Goal: Information Seeking & Learning: Learn about a topic

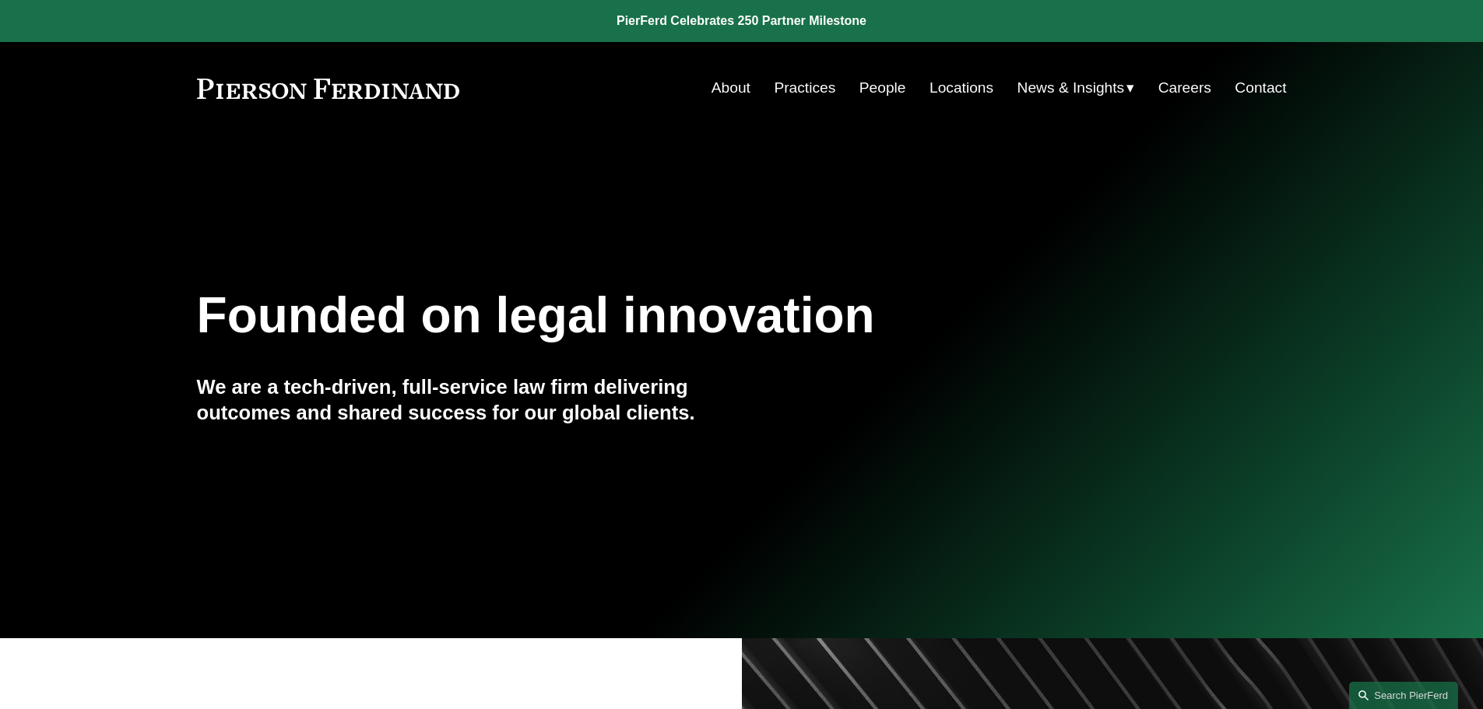
click at [729, 88] on link "About" at bounding box center [730, 88] width 39 height 30
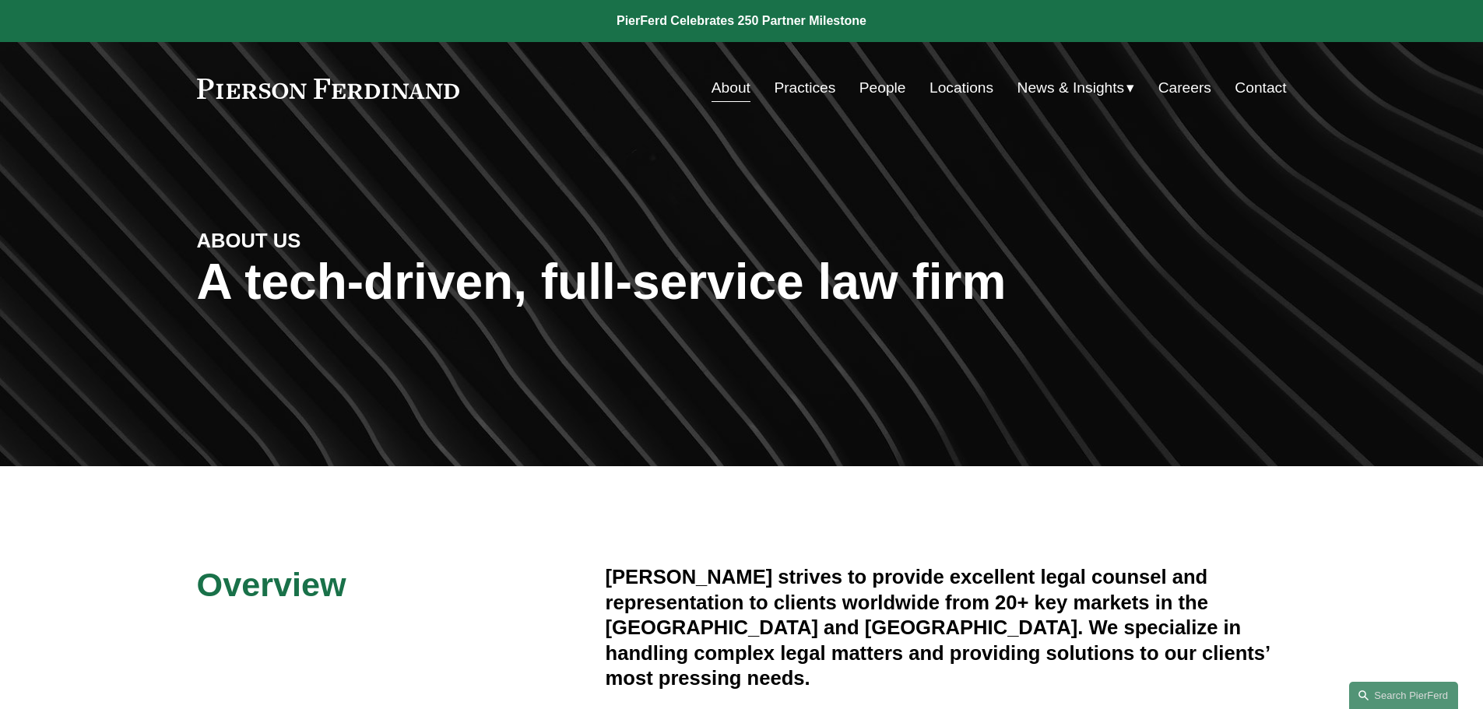
click at [328, 82] on link at bounding box center [328, 89] width 263 height 20
